Goal: Register for event/course

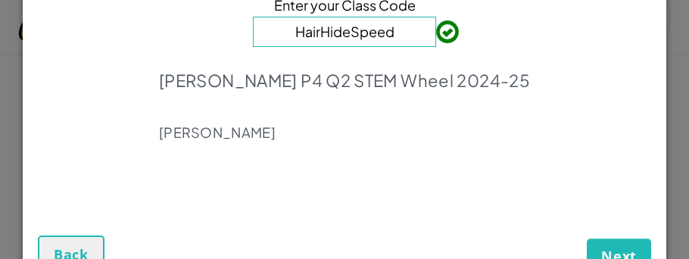
click at [142, 141] on div "Enter your Class Code HairHideSpeed [PERSON_NAME] P4 Q2 STEM Wheel 2024-25 [PER…" at bounding box center [345, 73] width 614 height 242
click at [429, 73] on p "[PERSON_NAME] P4 Q2 STEM Wheel 2024-25" at bounding box center [344, 80] width 371 height 21
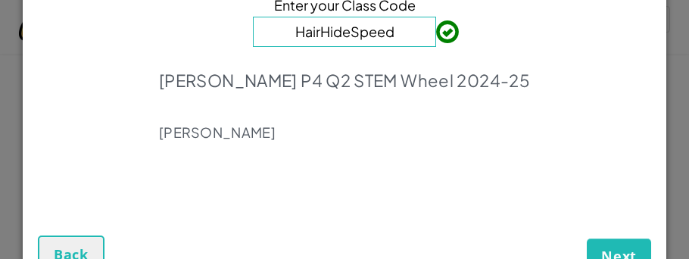
click at [529, 44] on div "Enter your Class Code HairHideSpeed [PERSON_NAME] P4 Q2 STEM Wheel 2024-25 [PER…" at bounding box center [345, 73] width 614 height 242
click at [620, 255] on span "Next" at bounding box center [619, 256] width 36 height 18
